Goal: Task Accomplishment & Management: Manage account settings

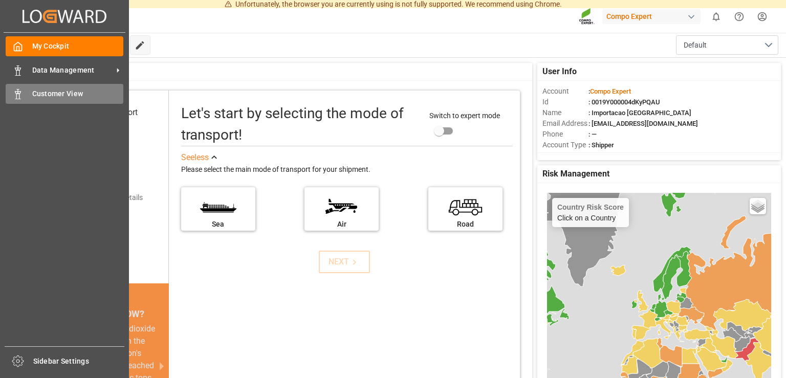
click at [44, 96] on span "Customer View" at bounding box center [78, 94] width 92 height 11
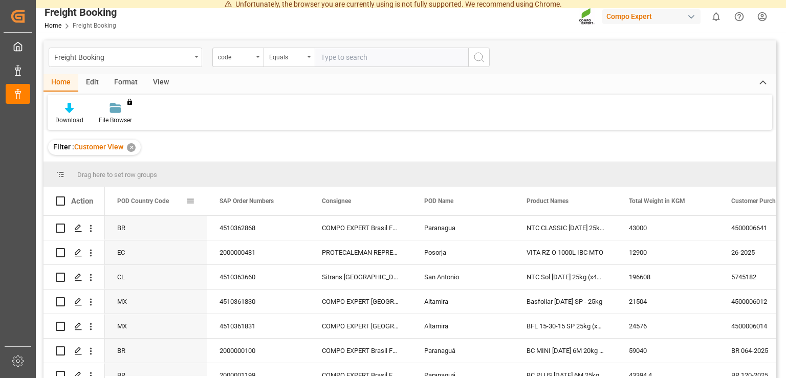
click at [189, 201] on span at bounding box center [190, 201] width 9 height 9
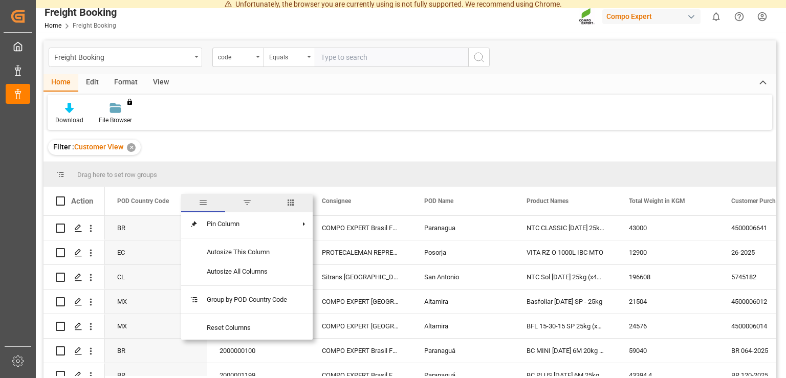
click at [247, 205] on span "filter" at bounding box center [247, 202] width 9 height 9
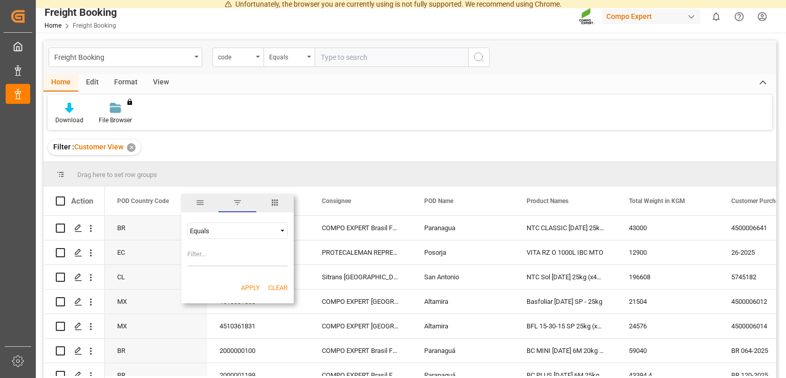
click at [215, 265] on input "Filter Value" at bounding box center [237, 256] width 100 height 20
type input "BR"
click at [251, 285] on button "Apply" at bounding box center [250, 288] width 19 height 10
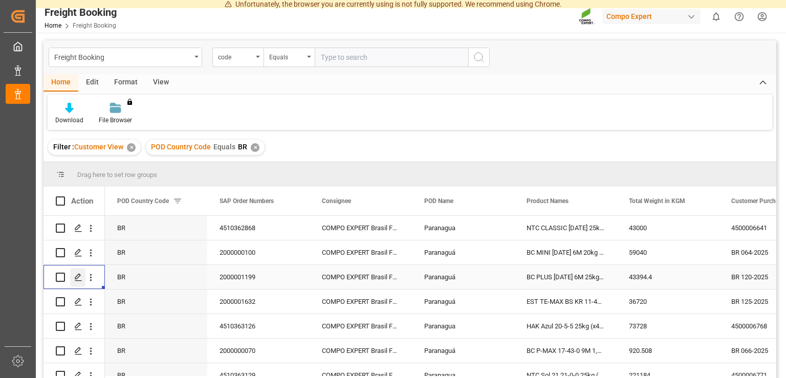
click at [75, 279] on polygon "Press SPACE to select this row." at bounding box center [77, 276] width 5 height 5
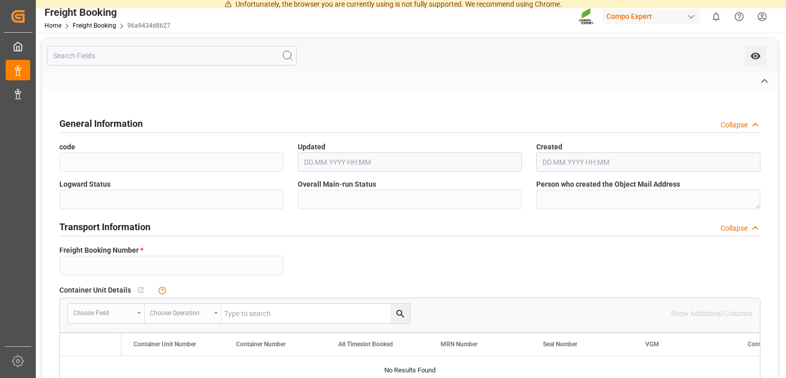
type input "6200000617"
type textarea "BR 120-2025"
type input "2000001199"
type textarea "4100004120"
type textarea "ZSEA"
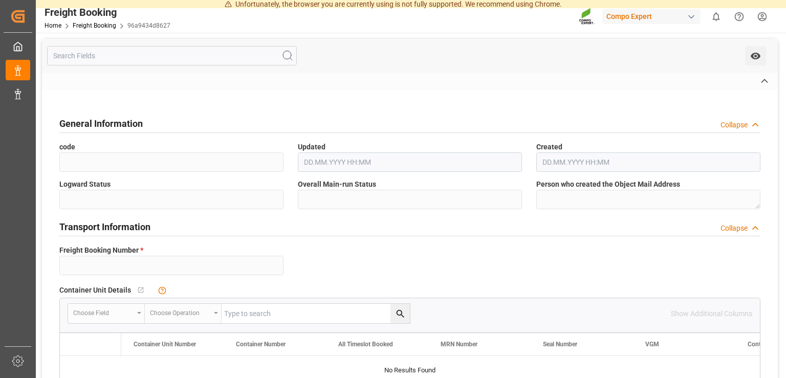
type input "[DATE] 02:00"
type input "MAEU"
type input "Maersk"
type input "Maersk Line AS"
type input "260357671"
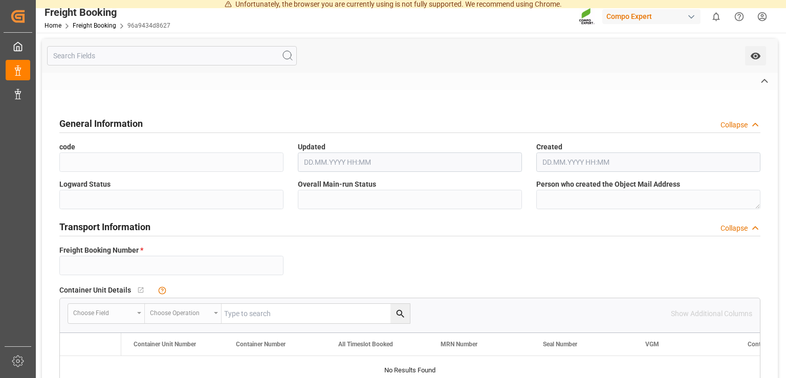
type input "[DATE] 02:00"
type input "MAERSK LAGUNA"
type input "9526942"
type input "NLRTM"
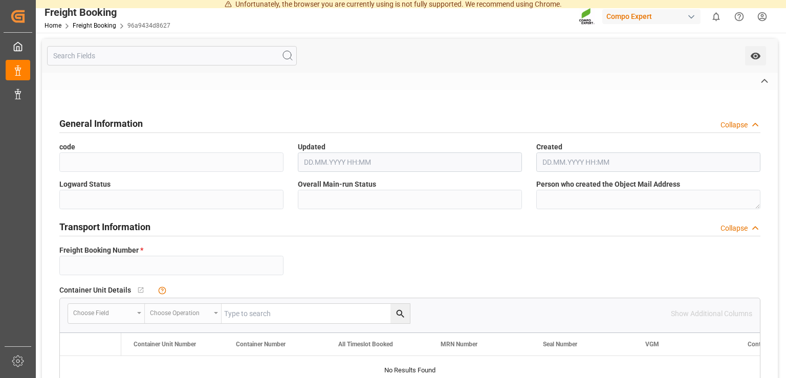
type input "[GEOGRAPHIC_DATA]"
type input "BRPNG"
type input "Paranaguá"
type textarea "CIF"
type textarea "SP_EWM"
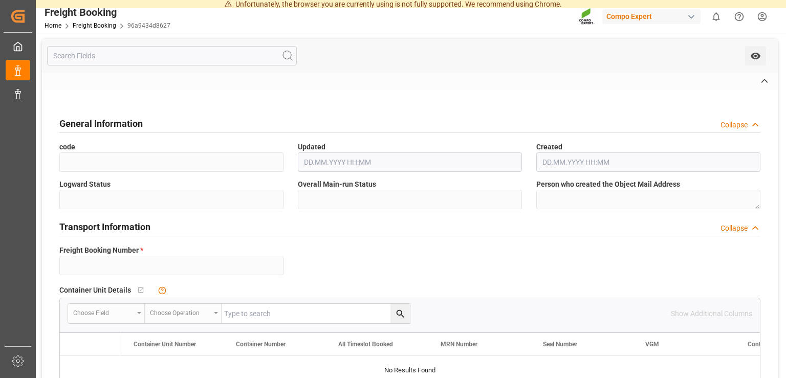
type textarea "BC PLUS [DATE] 6M 25kg (x42) WW"
type textarea "1568102899"
type input "0"
type input "[DATE] 11:55"
type input "[DATE] 11:56"
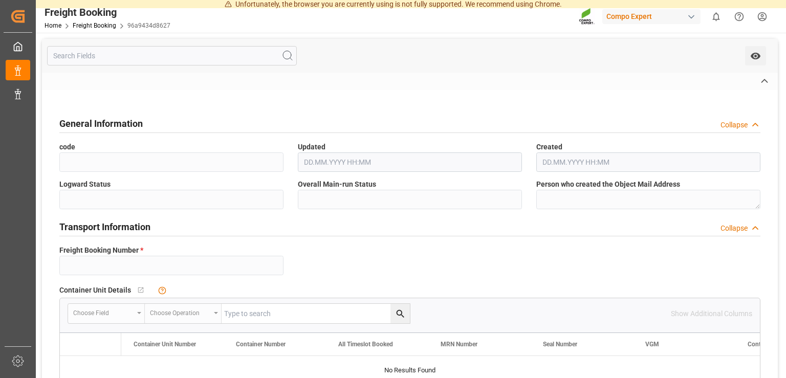
type input "[DATE] 11:56"
type input "[DATE] 14:04"
type input "43394.4"
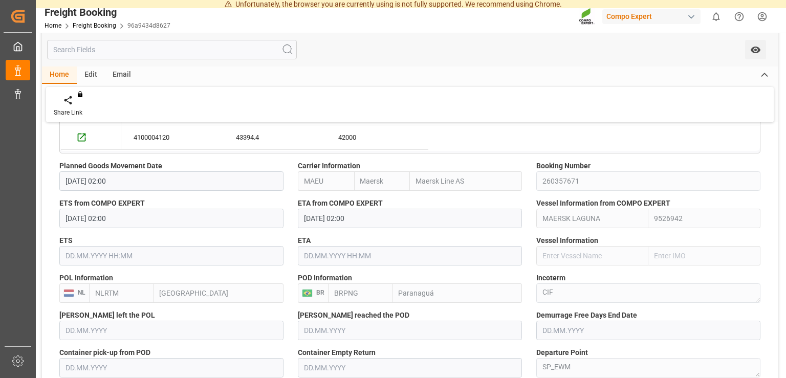
scroll to position [516, 0]
